Goal: Task Accomplishment & Management: Use online tool/utility

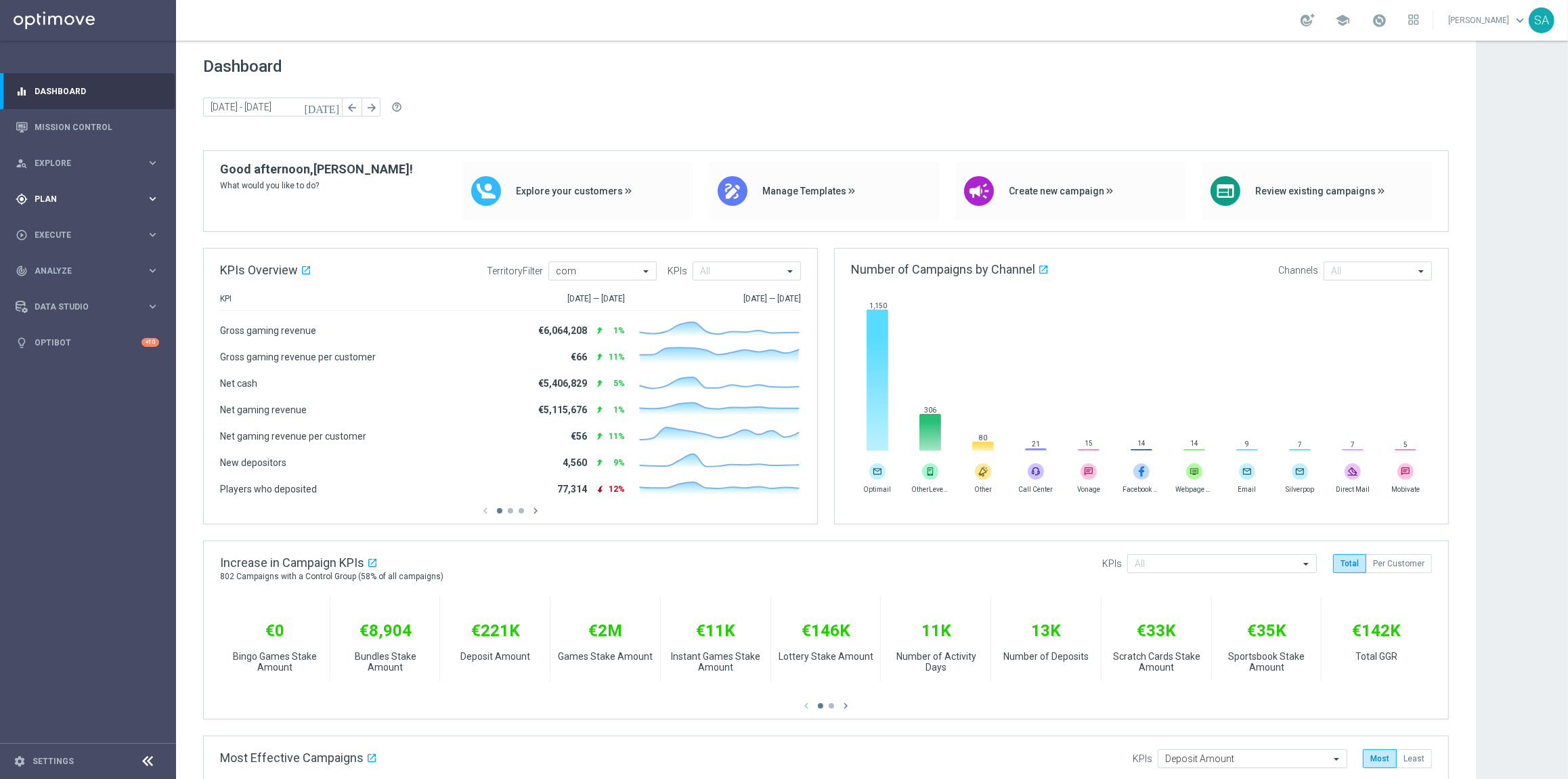
click at [38, 208] on div "gps_fixed Plan keyboard_arrow_right" at bounding box center [87, 199] width 174 height 36
click at [63, 267] on span "Templates" at bounding box center [84, 267] width 97 height 8
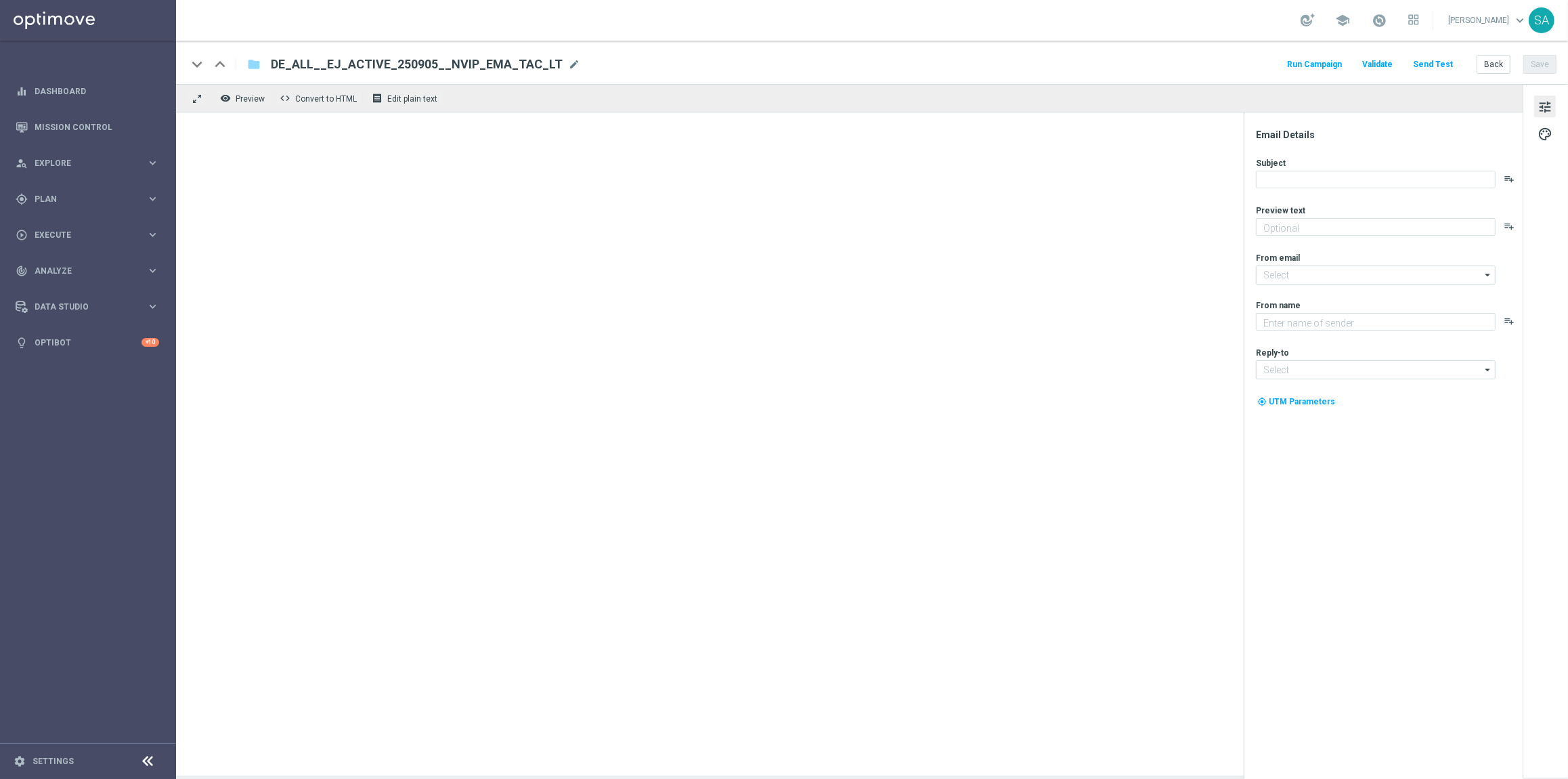
type textarea "Dein Rabatt auf den EuroJackpot."
type textarea "Lottoland"
type input "[EMAIL_ADDRESS][DOMAIN_NAME]"
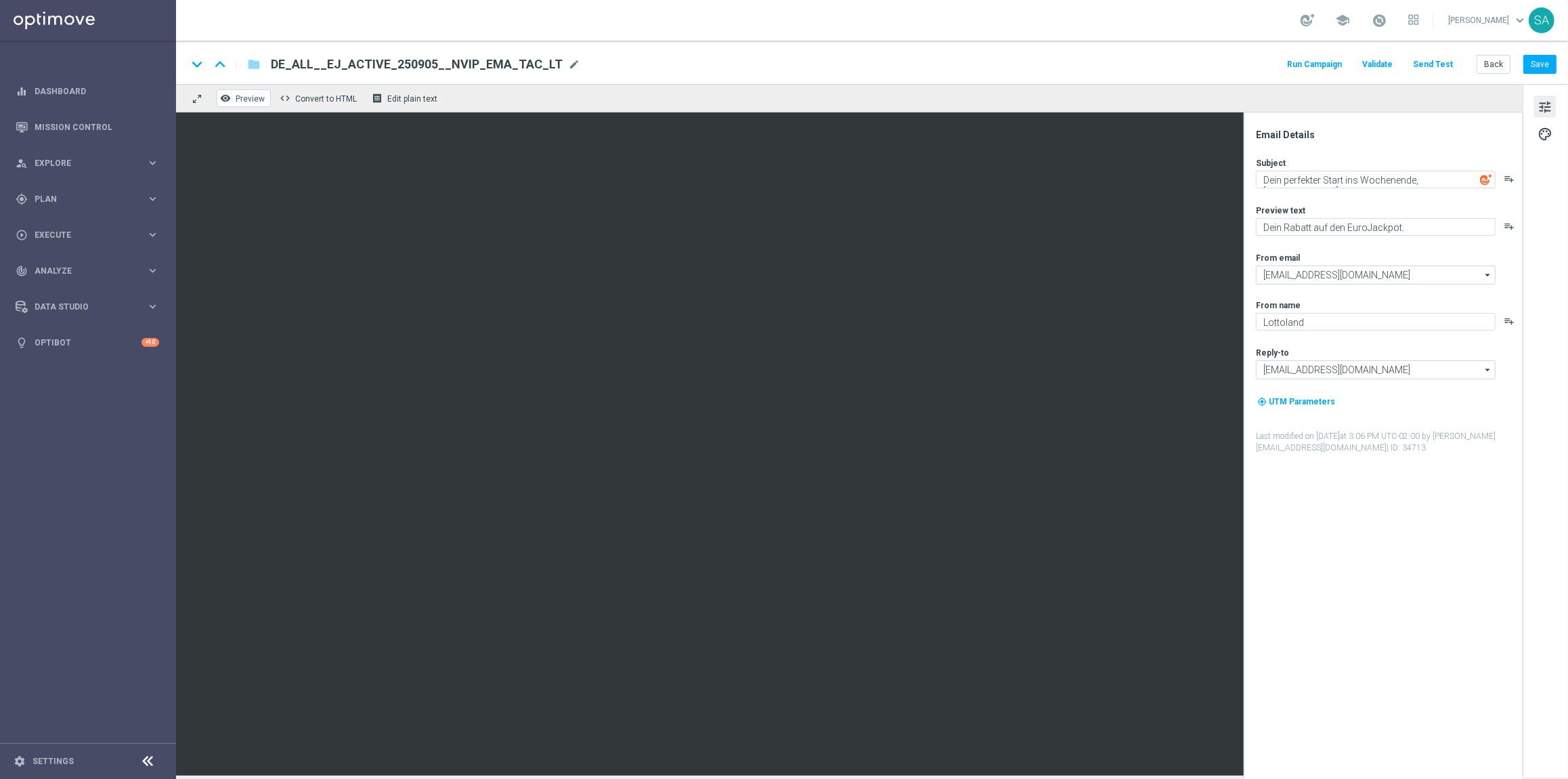
click at [243, 92] on button "remove_red_eye Preview" at bounding box center [244, 98] width 54 height 17
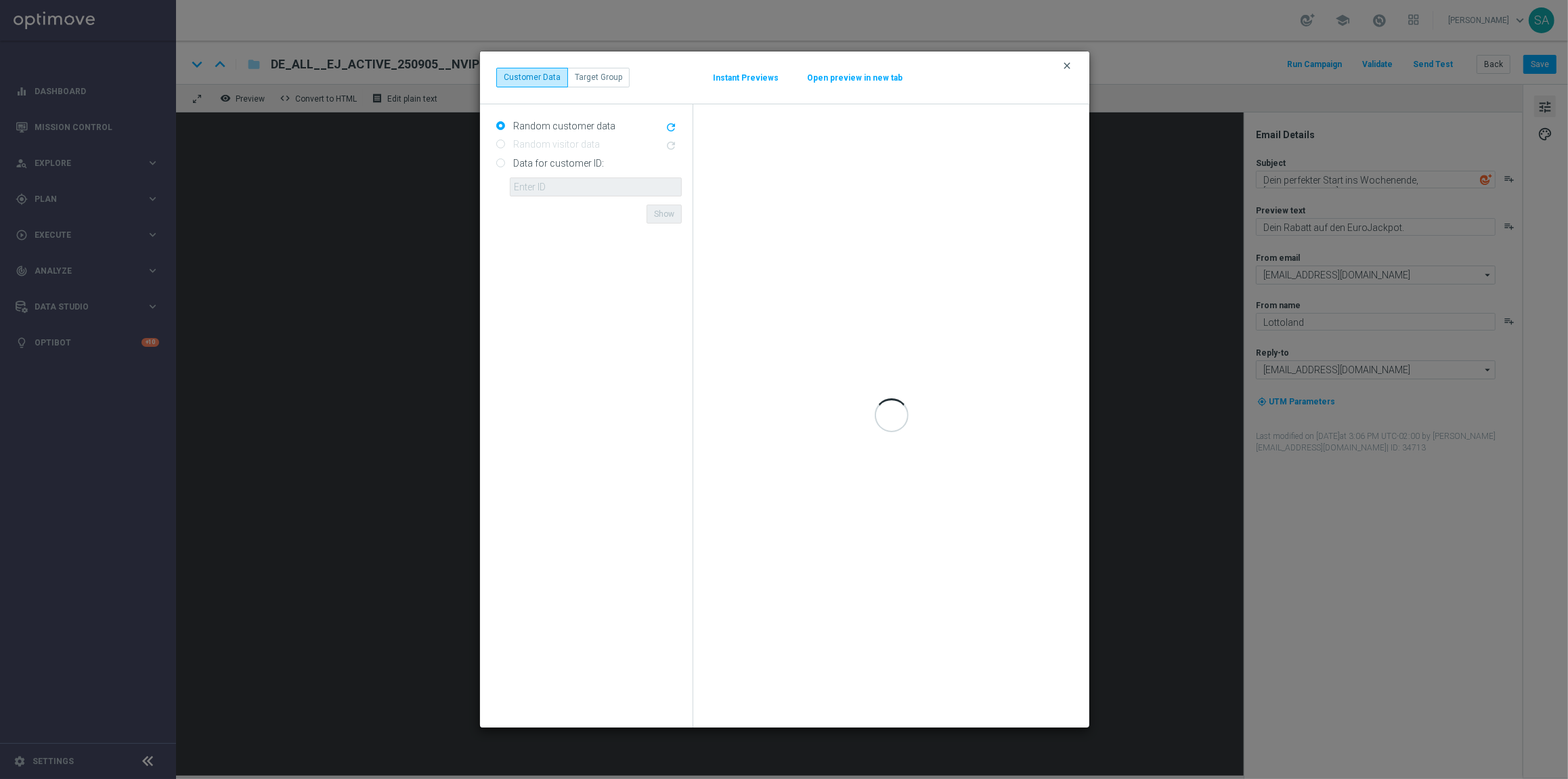
click at [1068, 66] on icon "clear" at bounding box center [1067, 66] width 11 height 11
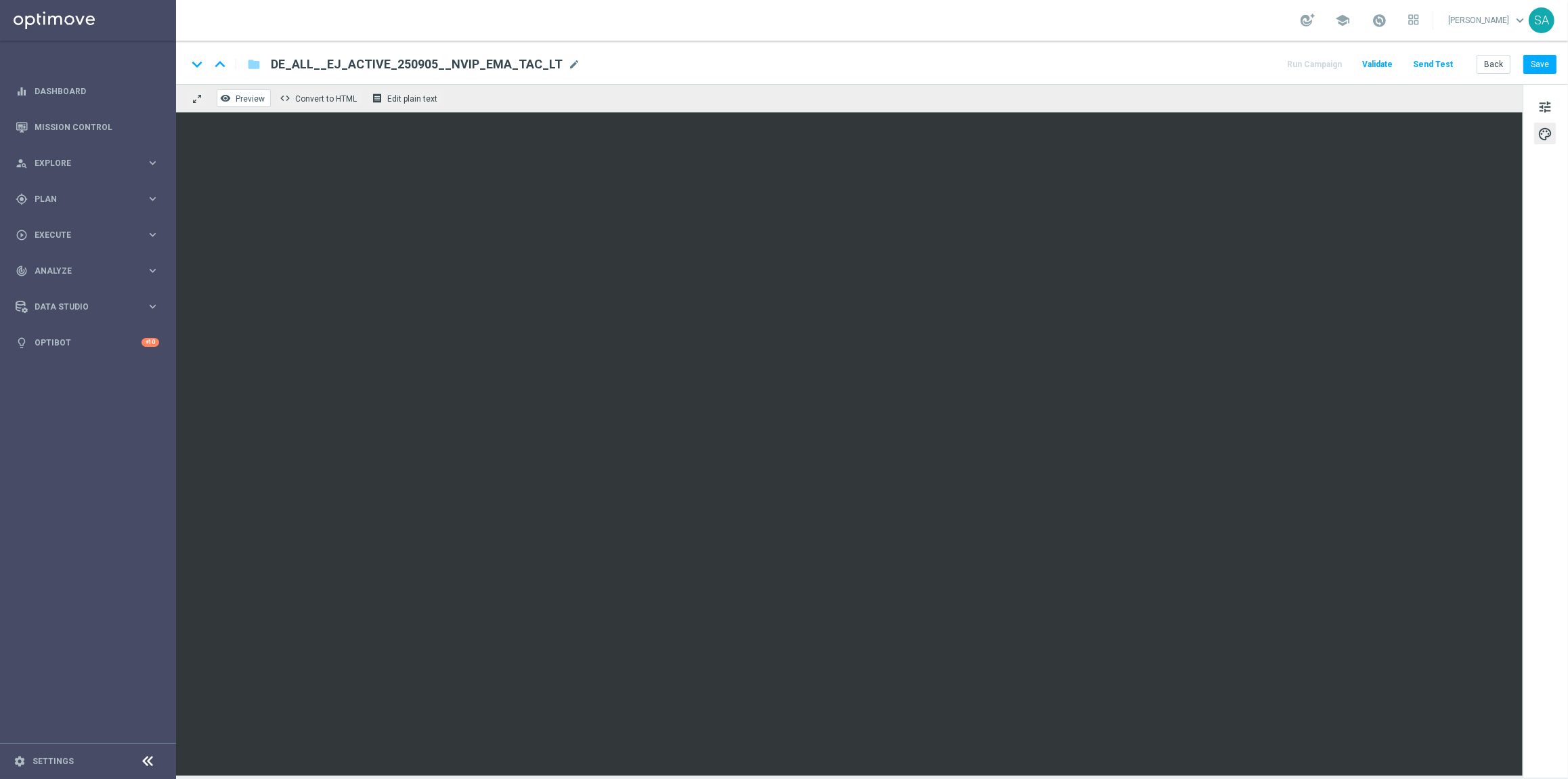
click at [253, 99] on span "Preview" at bounding box center [250, 99] width 29 height 9
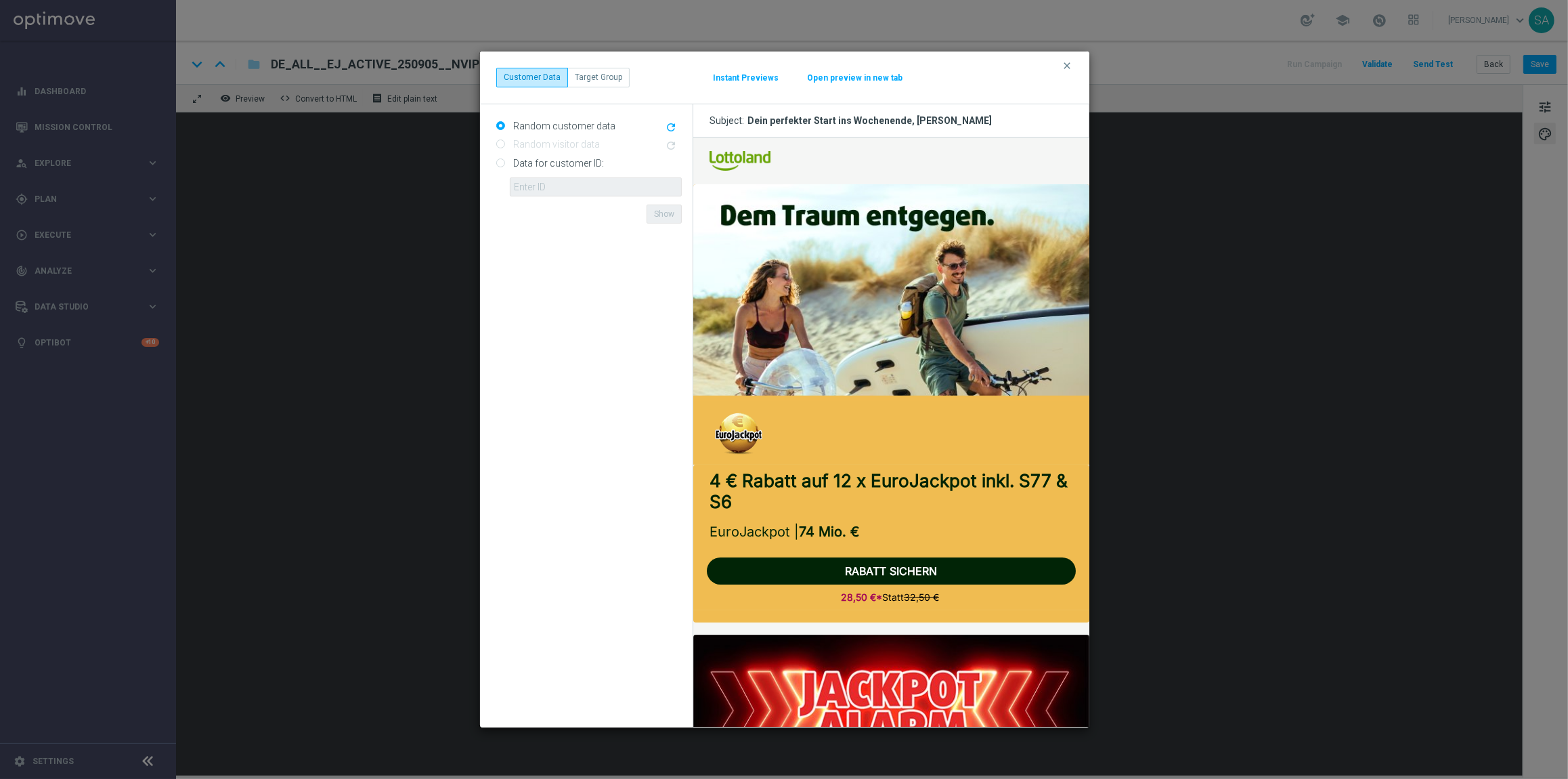
click at [751, 72] on button "Instant Previews" at bounding box center [746, 78] width 67 height 11
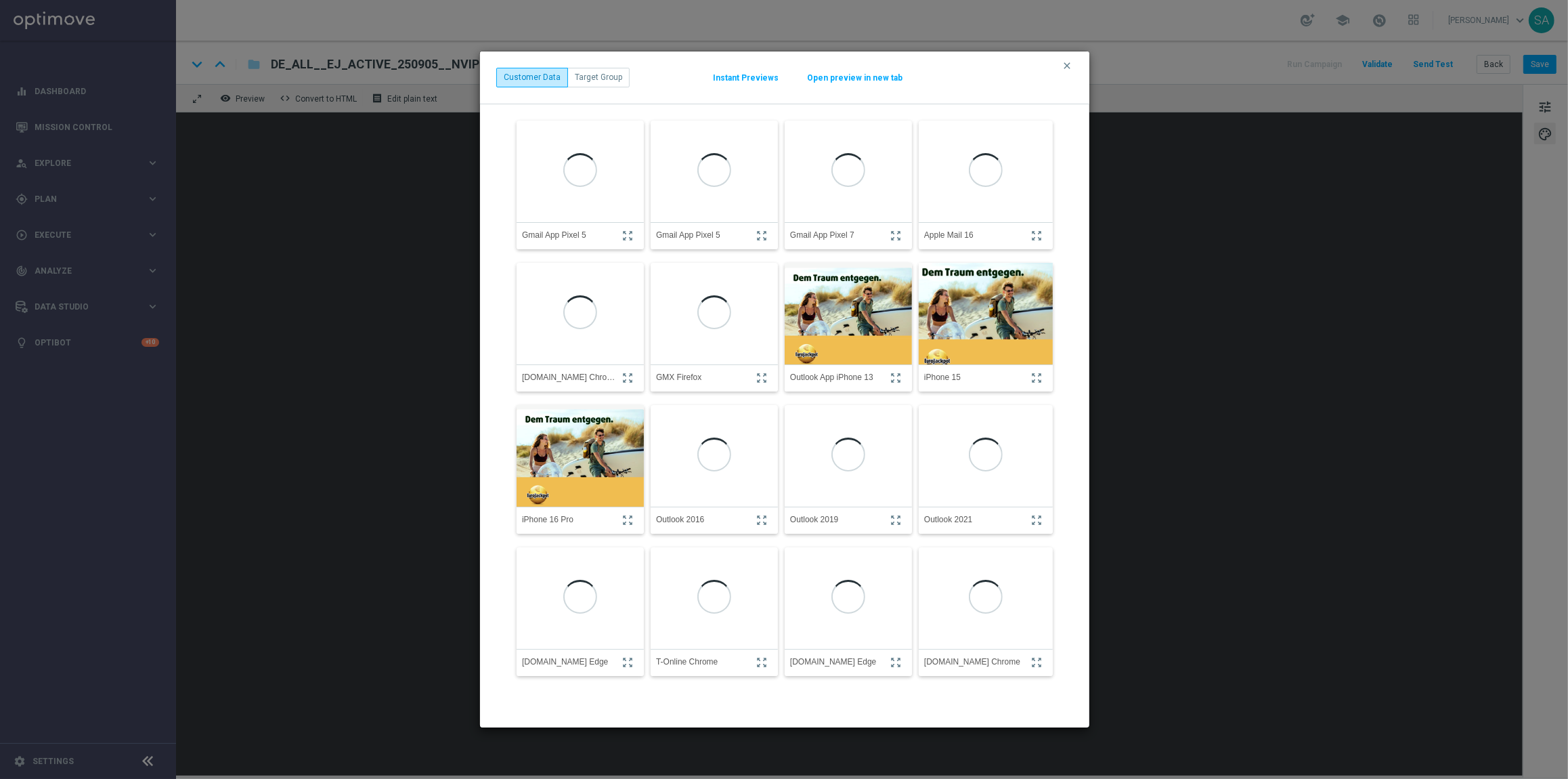
click at [1016, 340] on img at bounding box center [985, 313] width 147 height 158
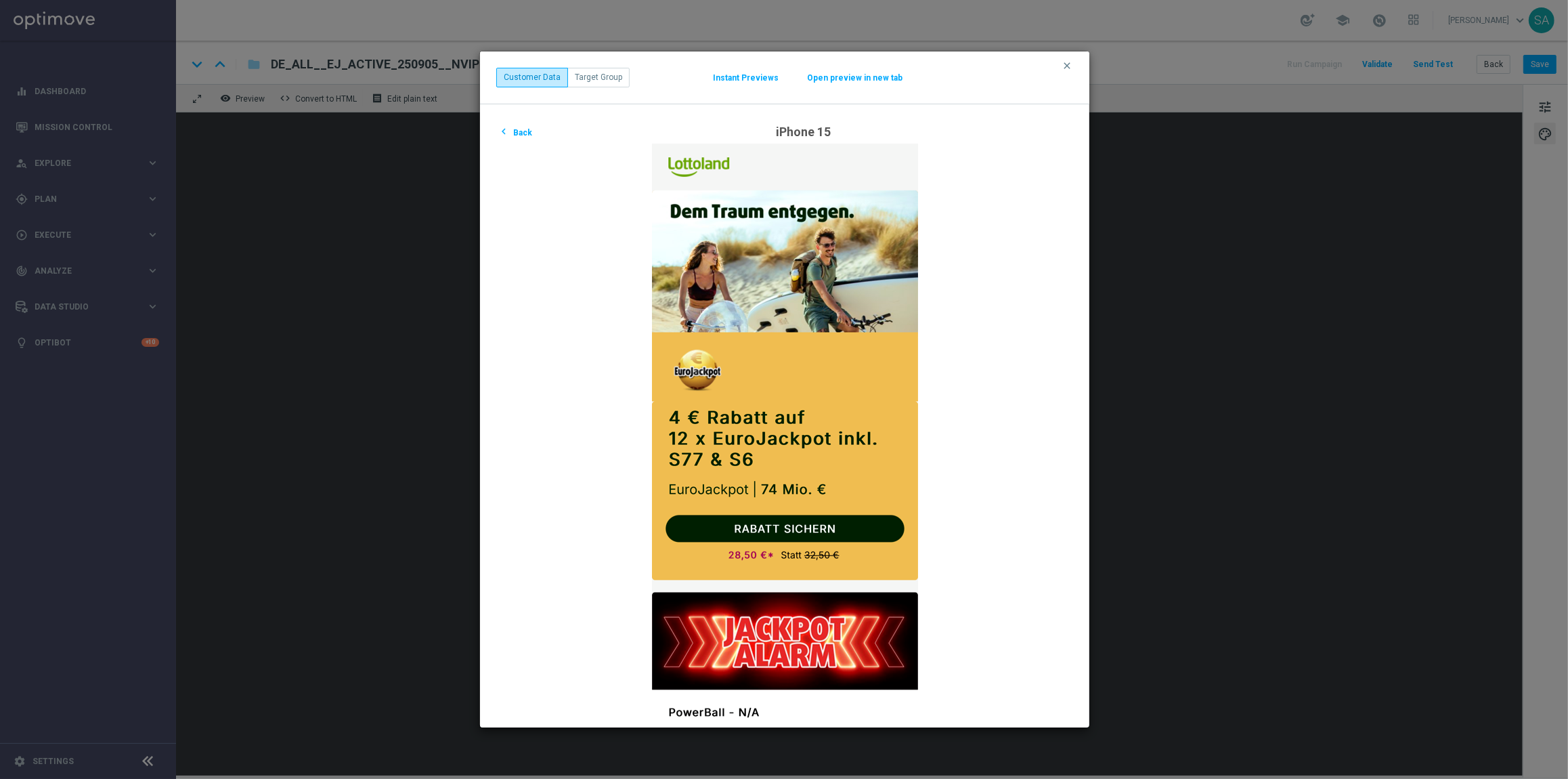
click at [1042, 119] on div "Gmail App Pixel 5 zoom_out_map Gmail App Pixel 5 zoom_out_map Gmail App Pixel 7…" at bounding box center [784, 416] width 610 height 624
